Goal: Use online tool/utility

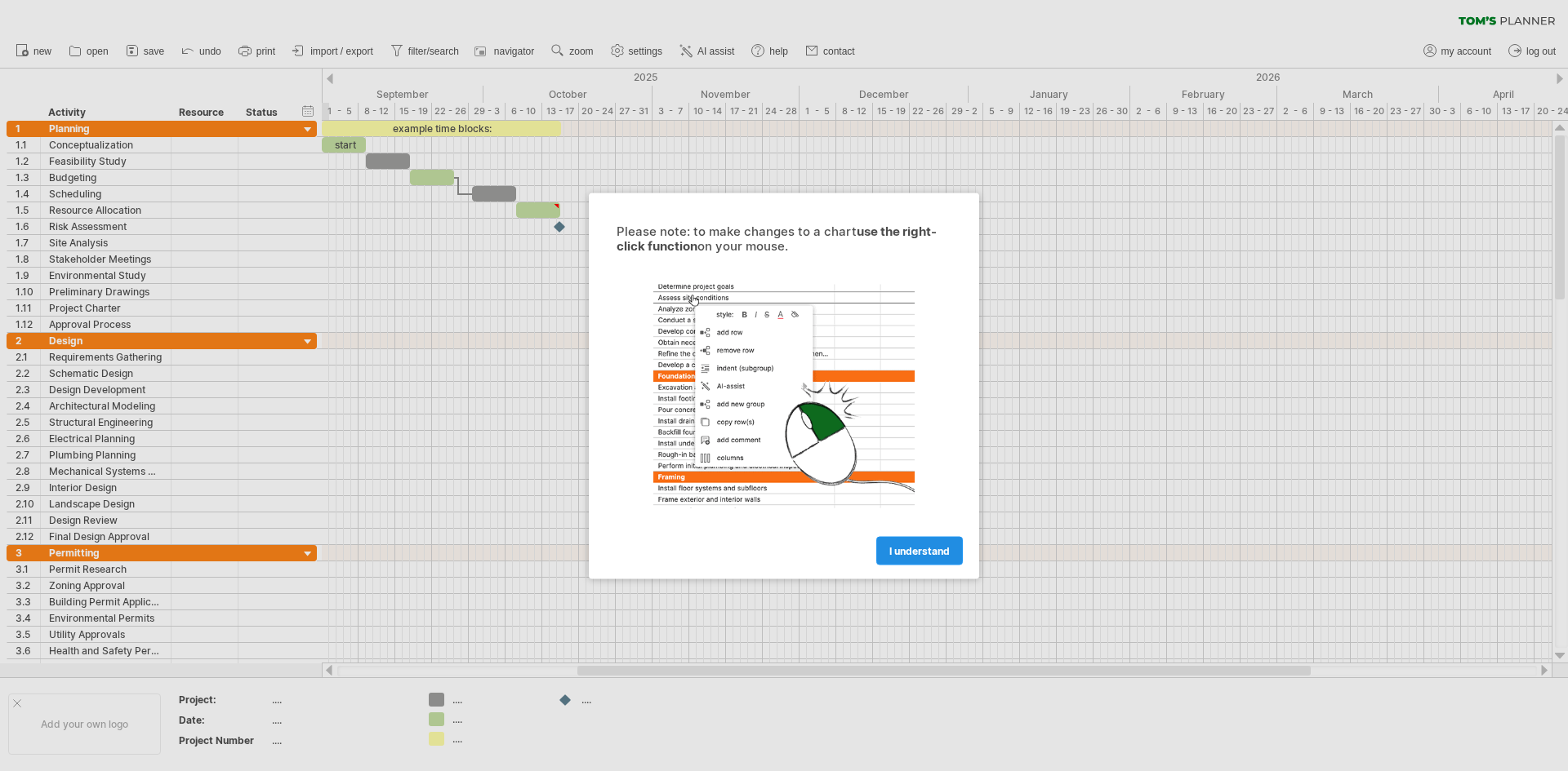
click at [907, 554] on span "I understand" at bounding box center [919, 550] width 60 height 13
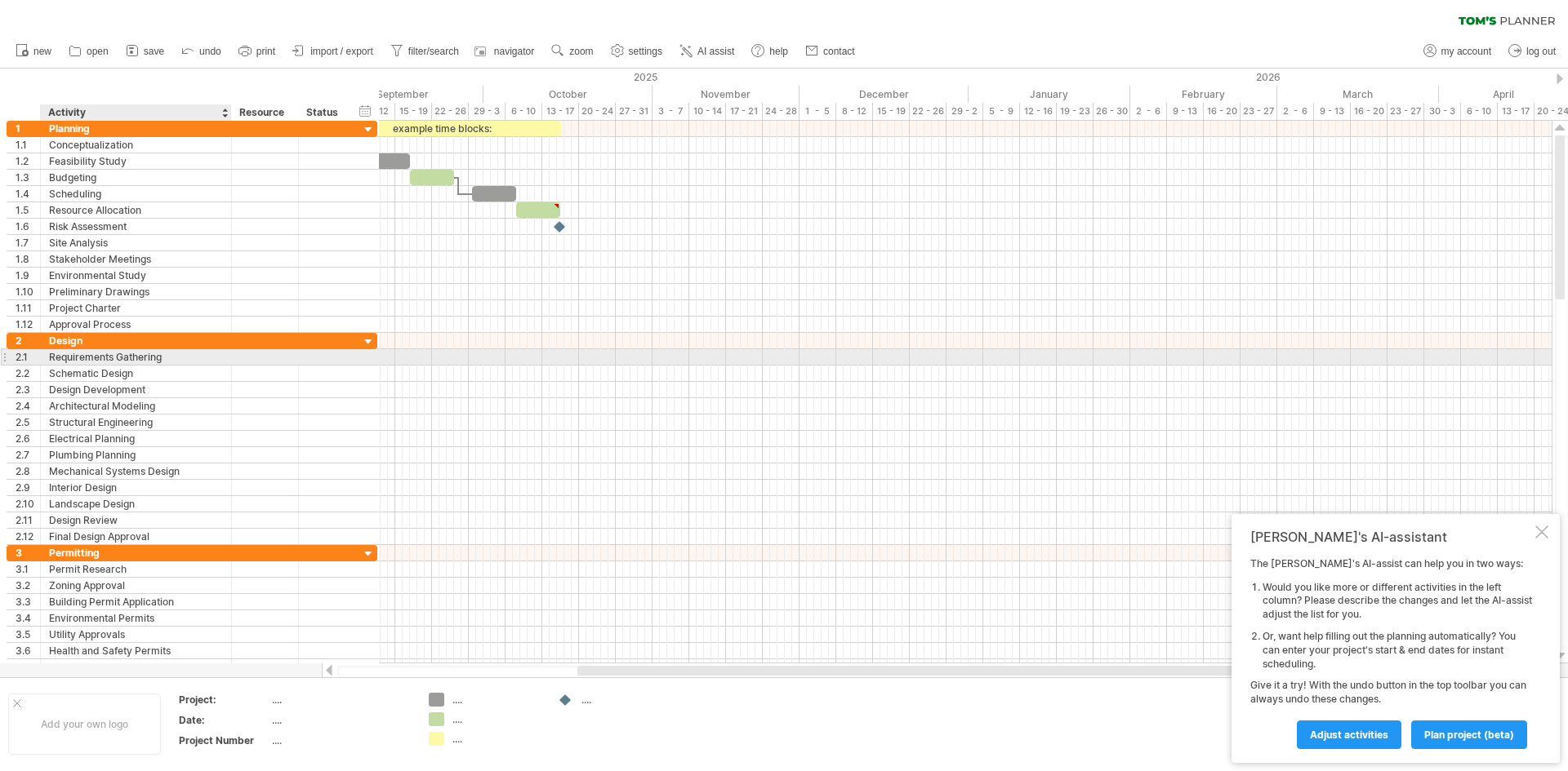
drag, startPoint x: 169, startPoint y: 354, endPoint x: 230, endPoint y: 362, distance: 61.5
click at [230, 362] on div at bounding box center [229, 358] width 8 height 16
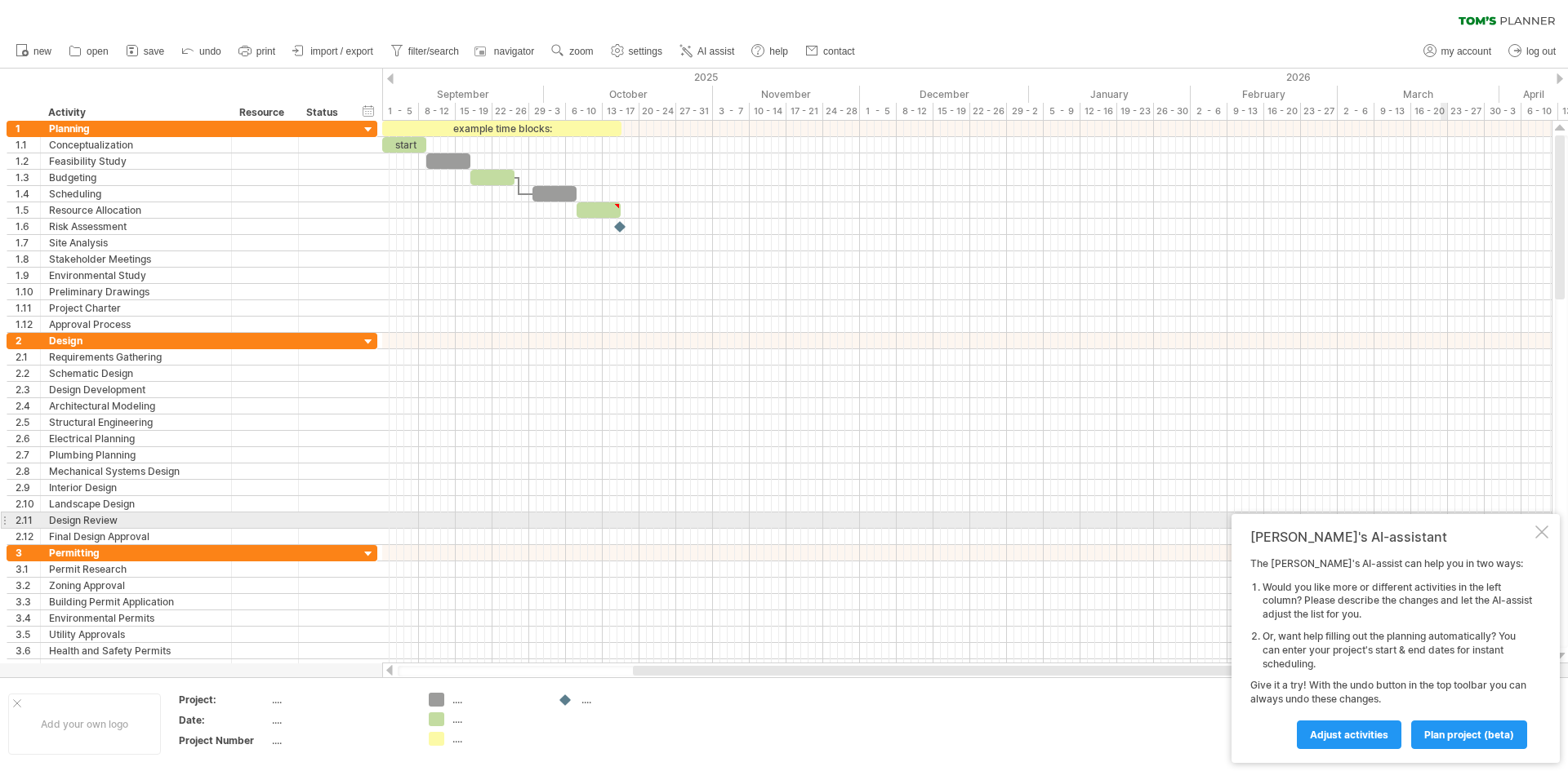
click at [1538, 526] on div at bounding box center [1542, 532] width 13 height 13
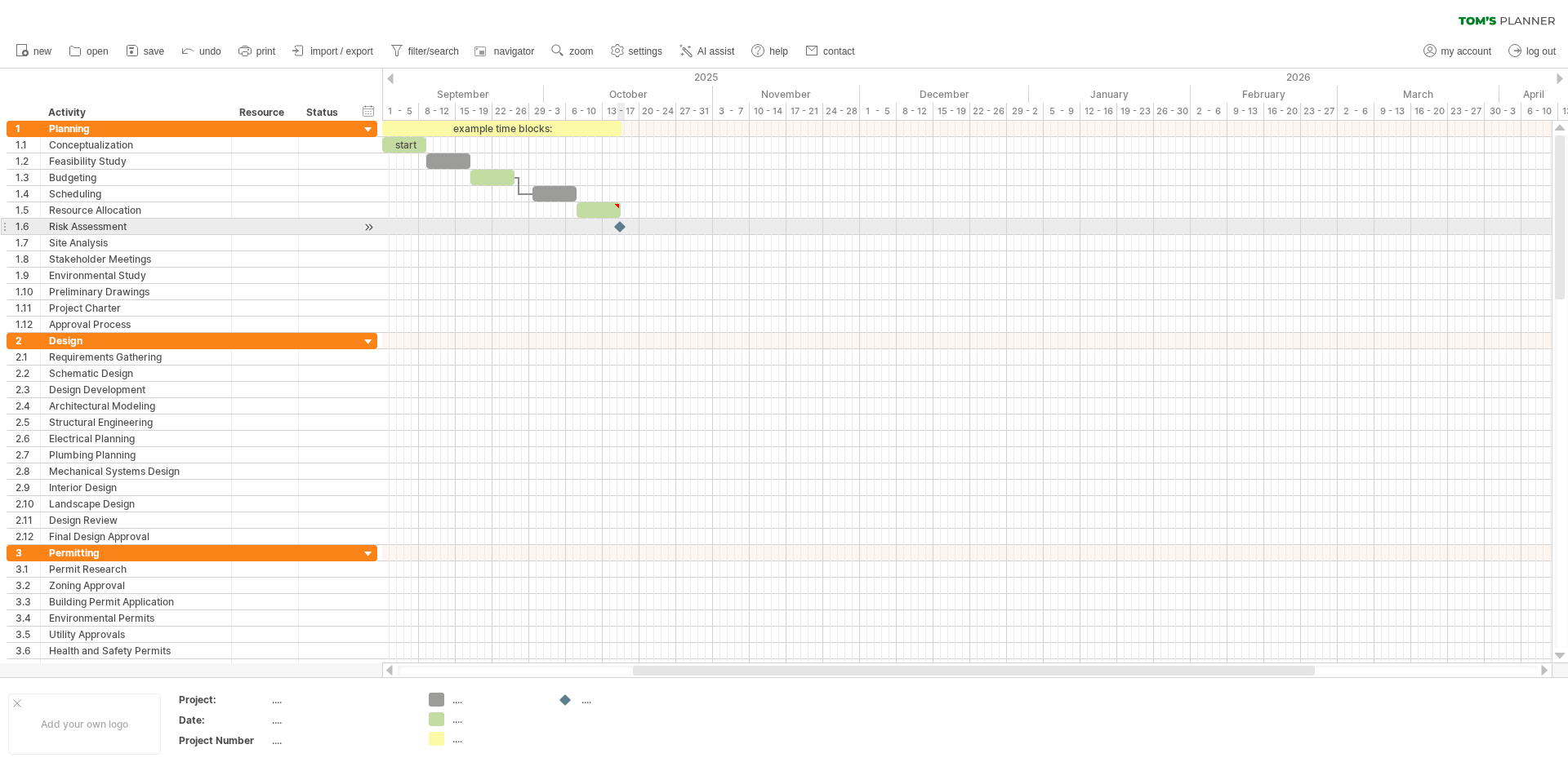
click at [622, 227] on div at bounding box center [621, 226] width 16 height 15
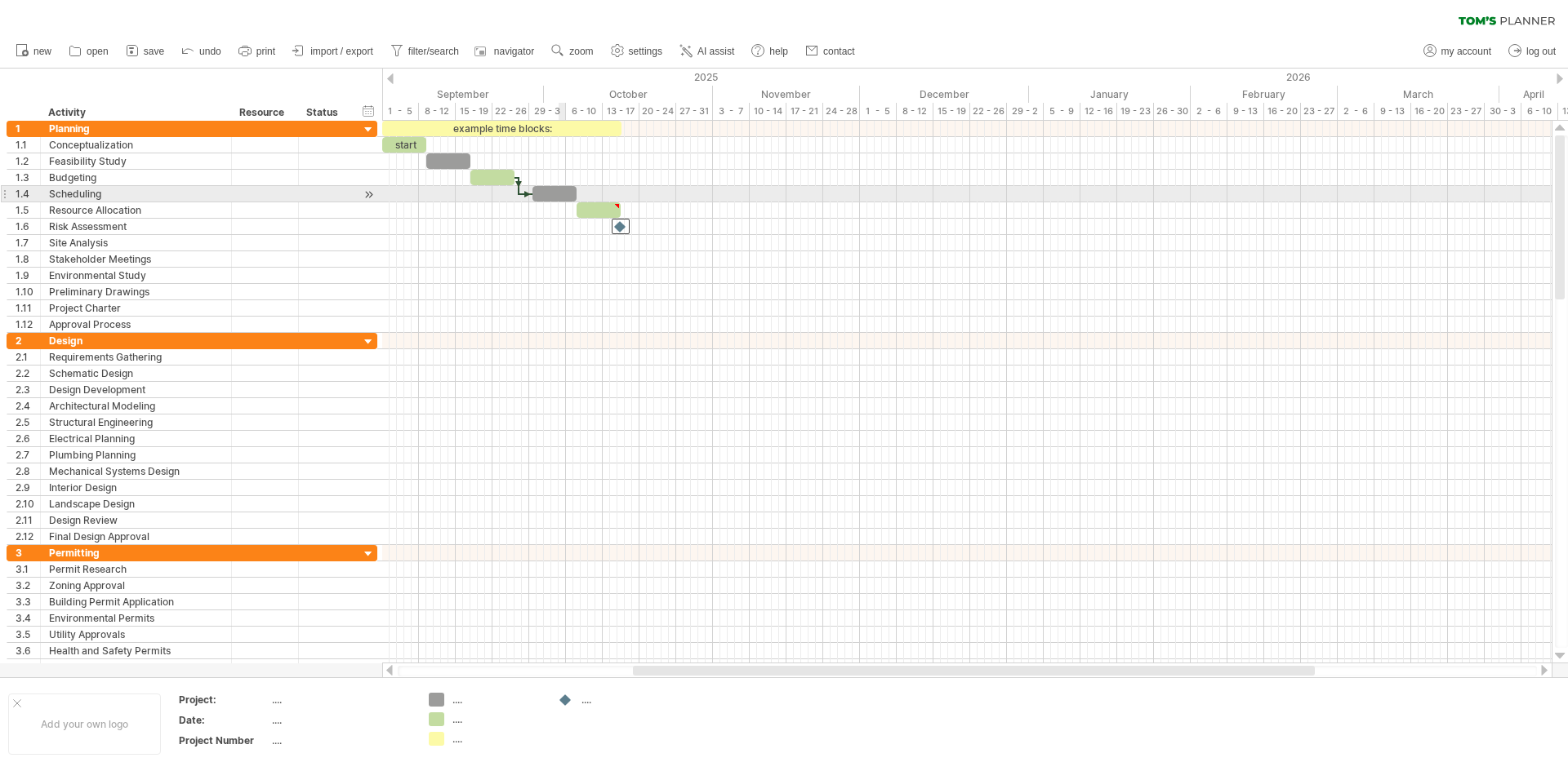
click at [561, 190] on div at bounding box center [554, 194] width 44 height 15
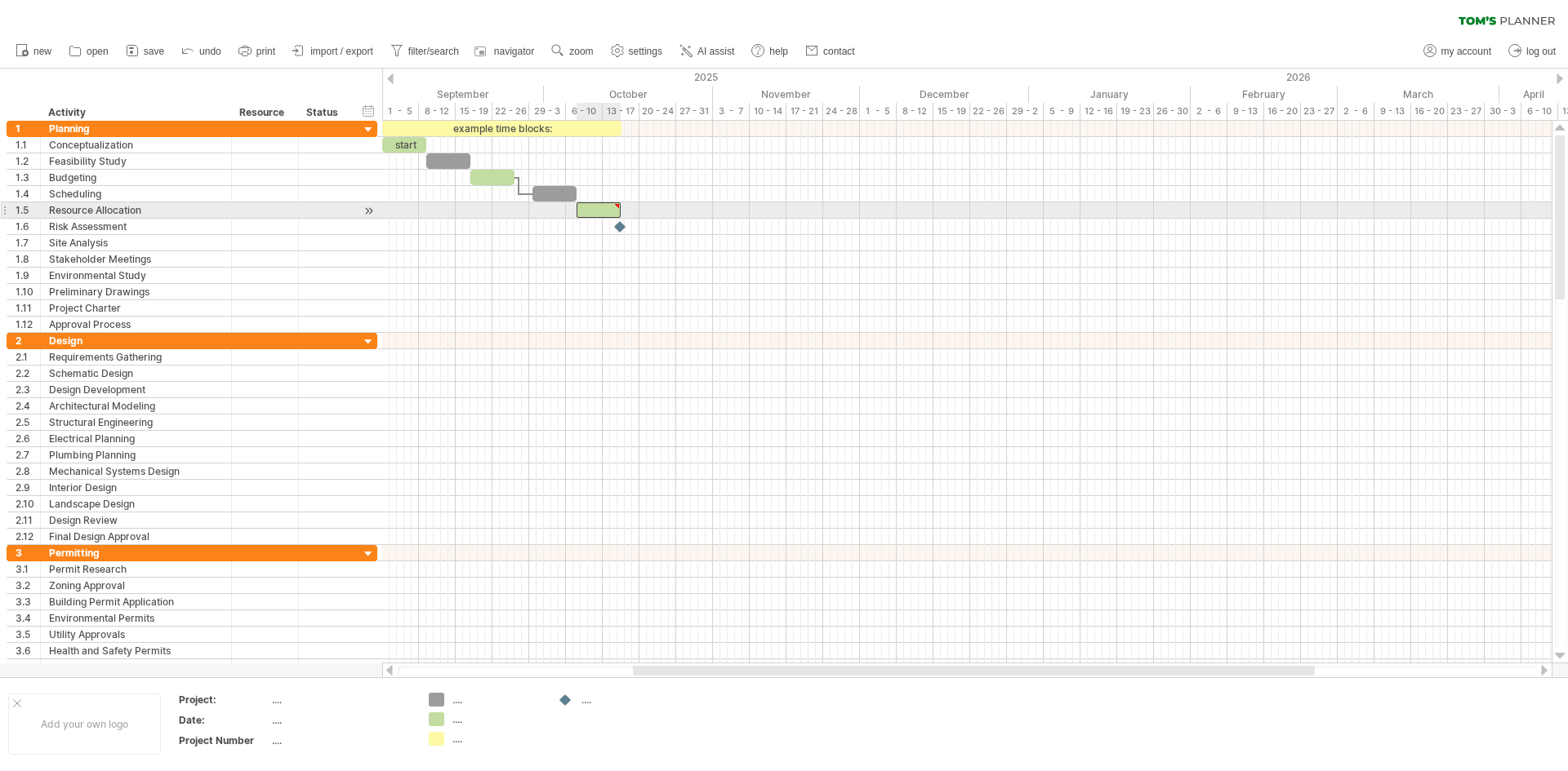
click at [592, 211] on div at bounding box center [598, 210] width 44 height 15
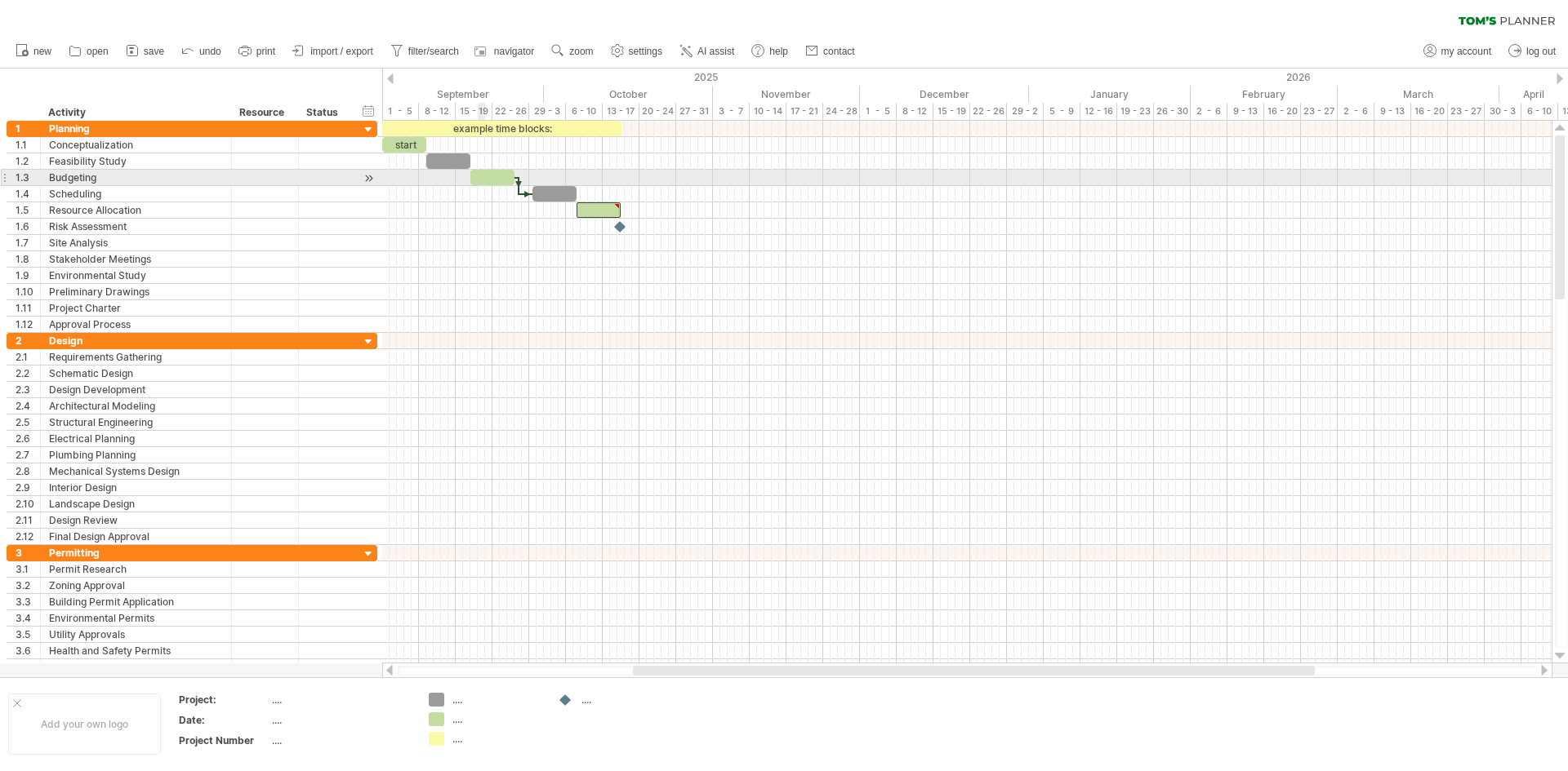
click at [483, 178] on div at bounding box center [492, 177] width 44 height 15
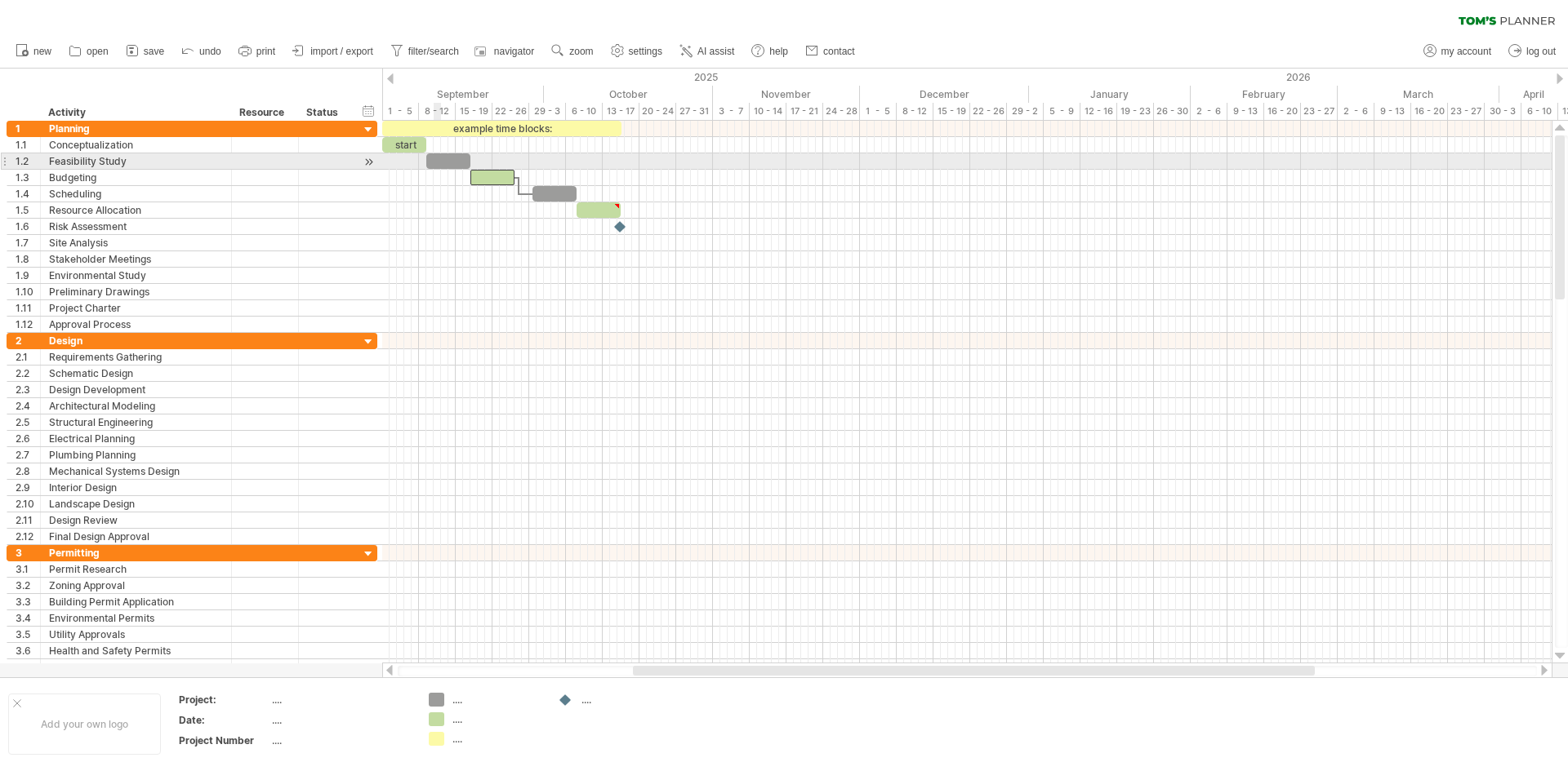
click at [440, 161] on div at bounding box center [448, 160] width 44 height 15
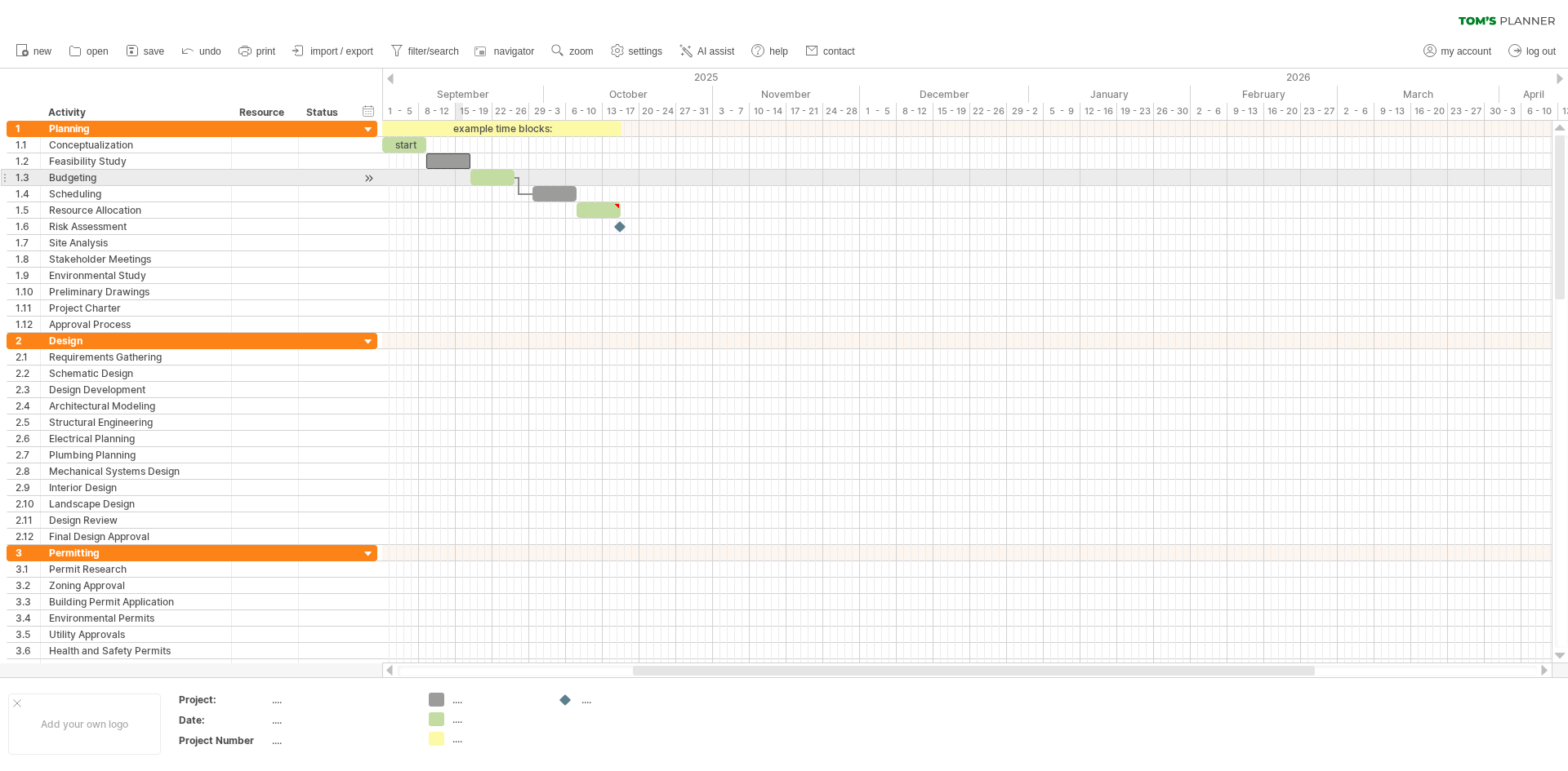
click at [457, 177] on div at bounding box center [967, 178] width 1170 height 16
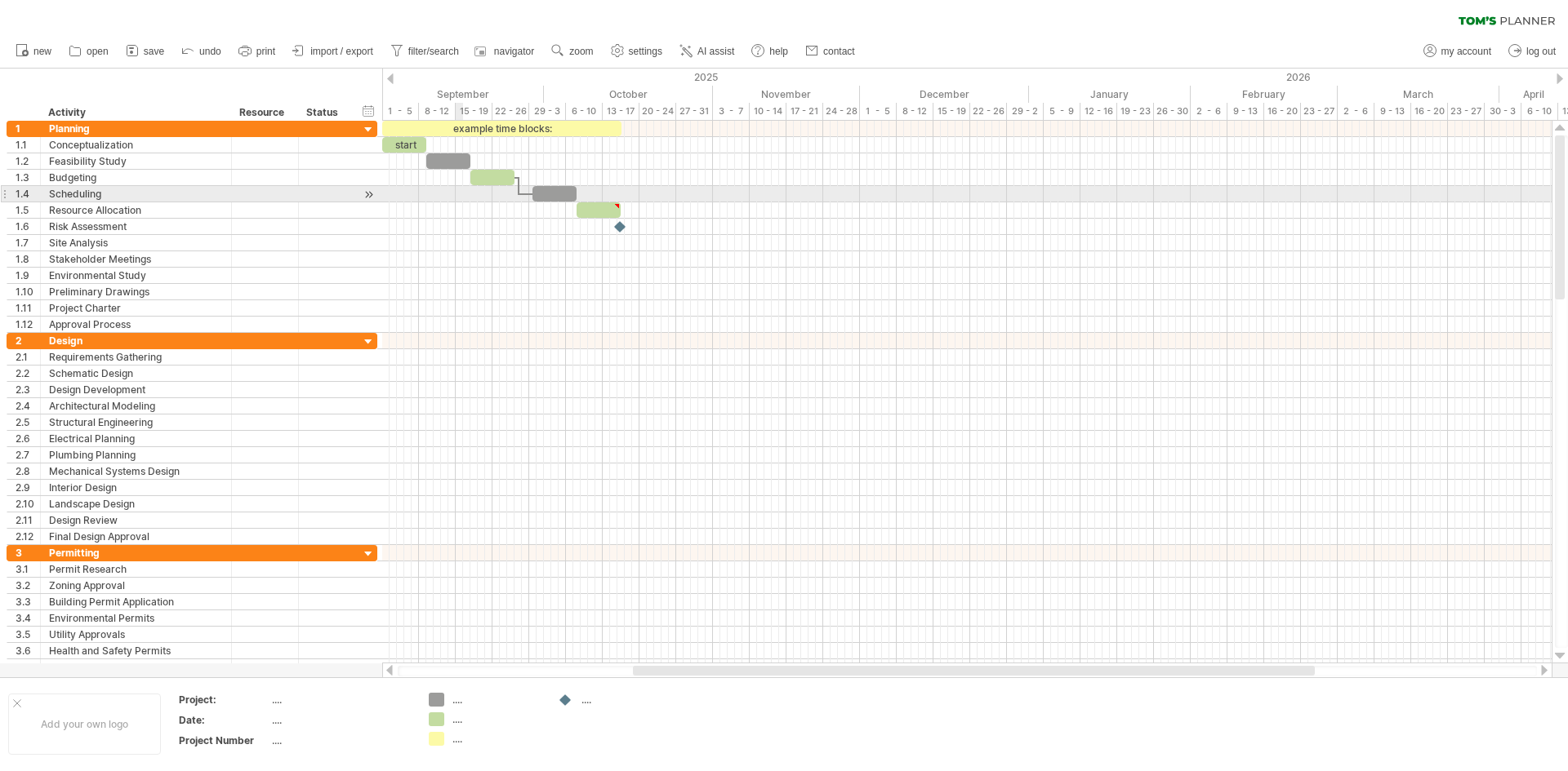
click at [462, 189] on div at bounding box center [967, 195] width 1170 height 16
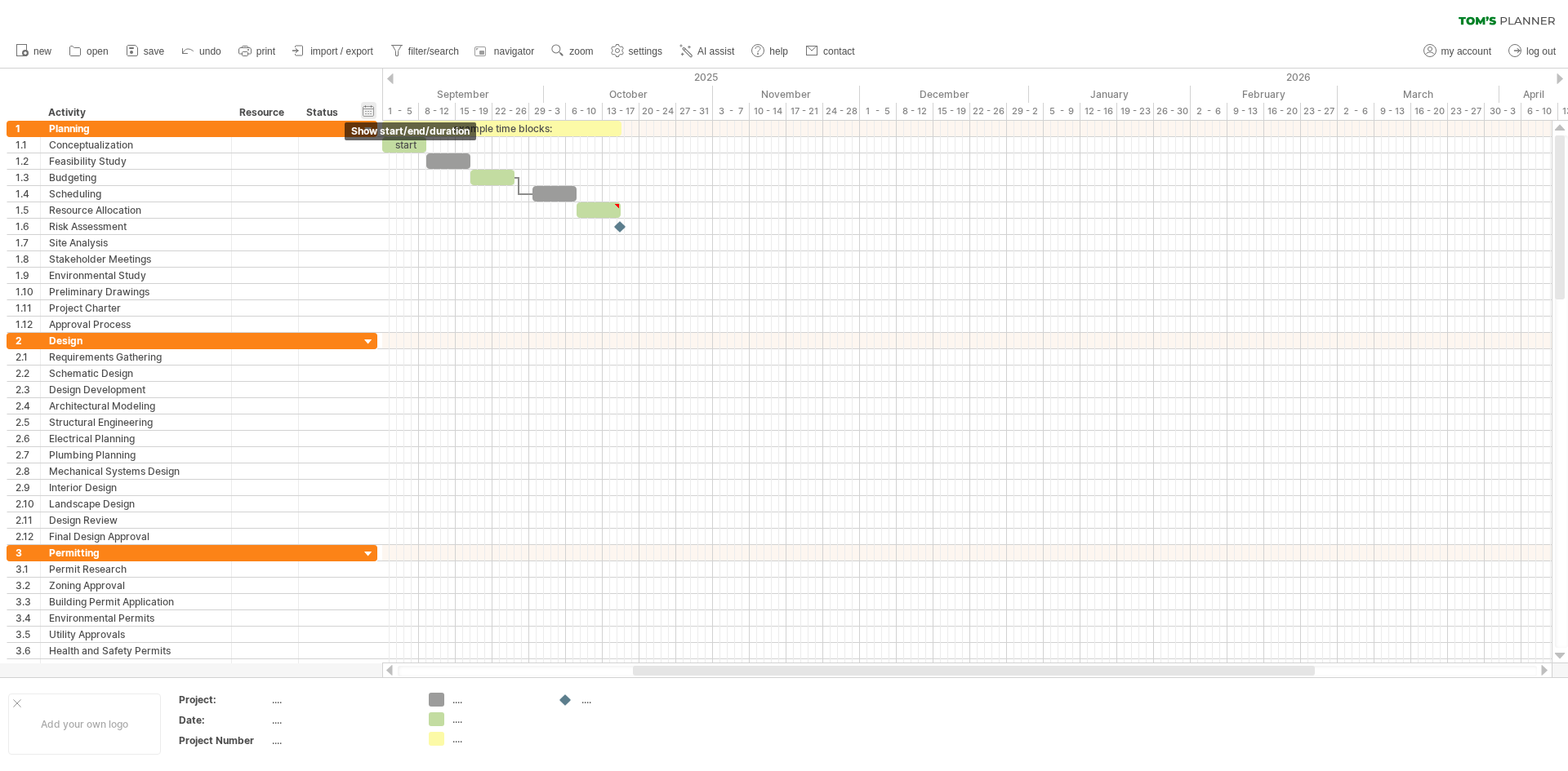
click at [366, 114] on div "hide start/end/duration show start/end/duration" at bounding box center [368, 110] width 15 height 17
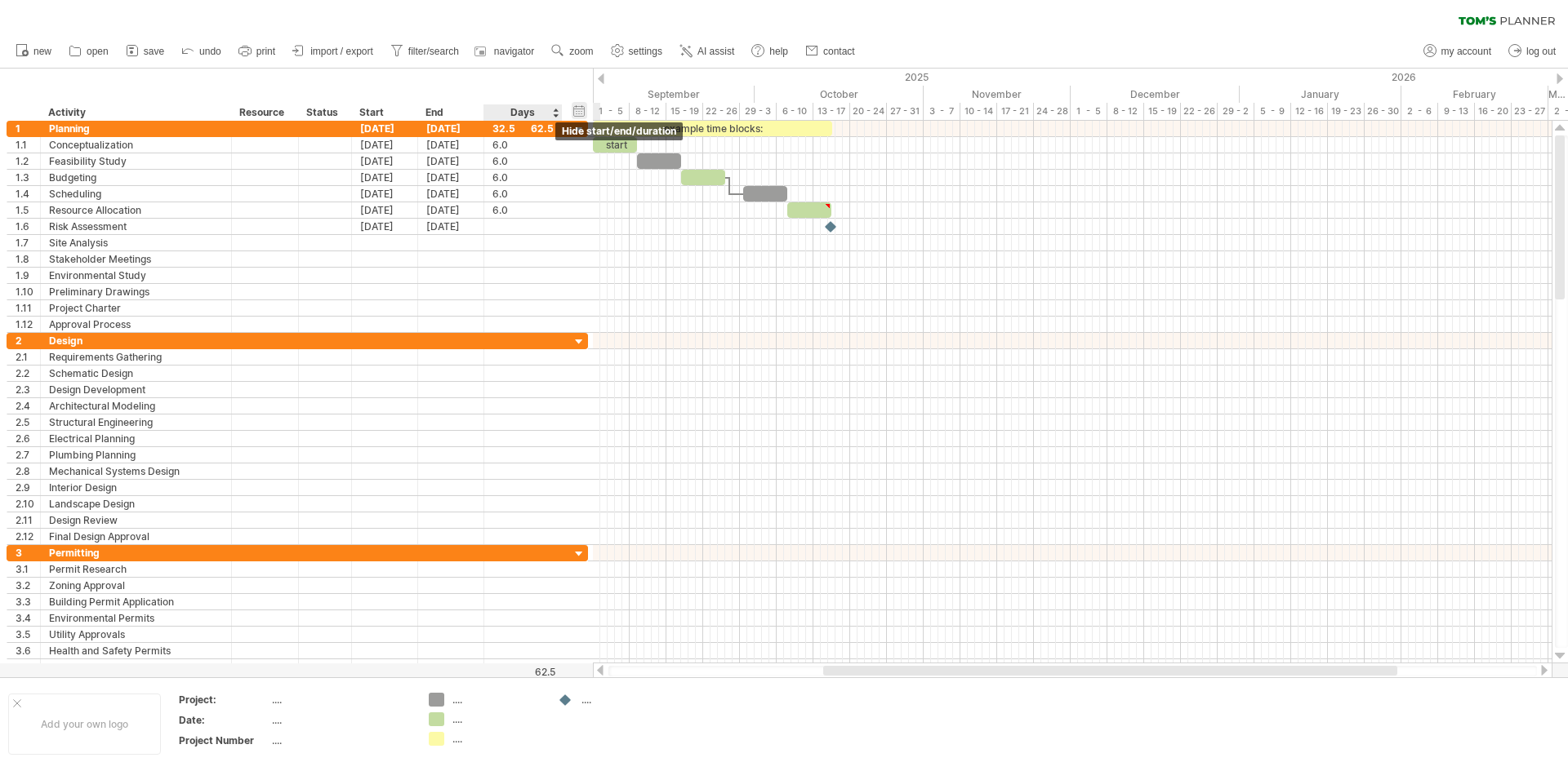
click at [581, 113] on div "hide start/end/duration show start/end/duration" at bounding box center [579, 110] width 15 height 17
